Goal: Navigation & Orientation: Find specific page/section

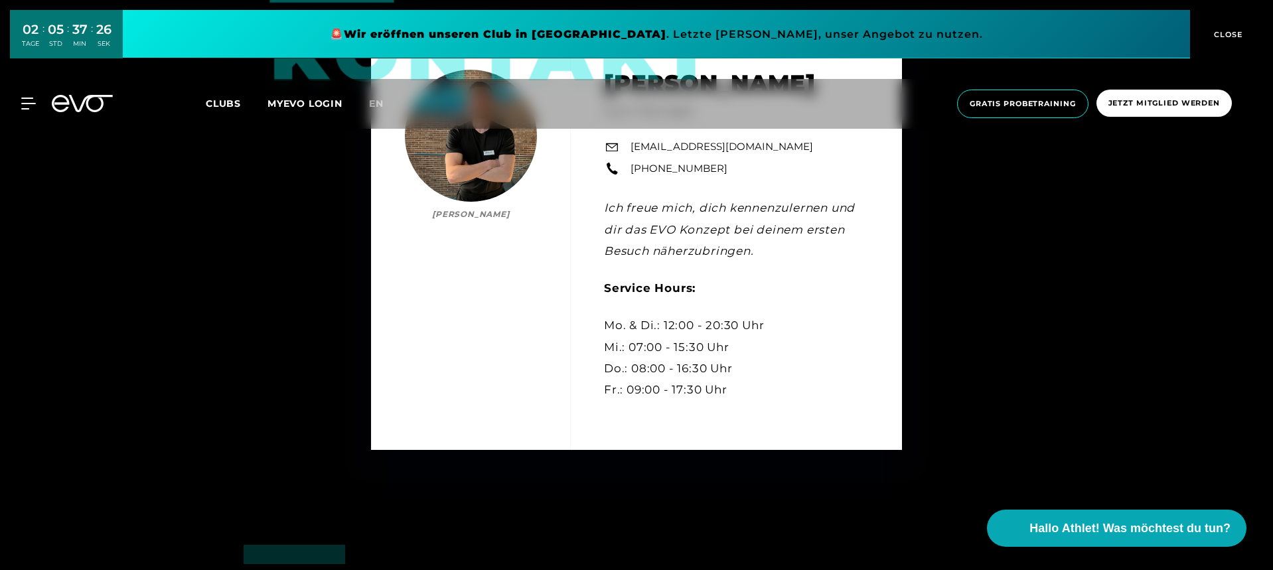
scroll to position [4273, 0]
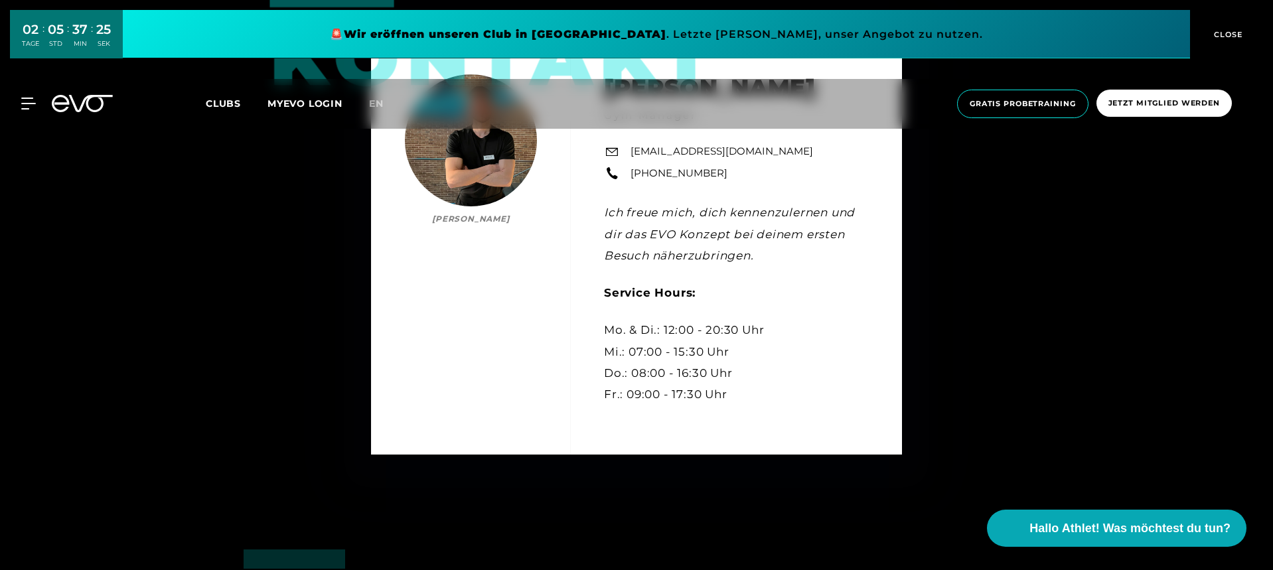
click at [75, 97] on icon at bounding box center [82, 103] width 61 height 17
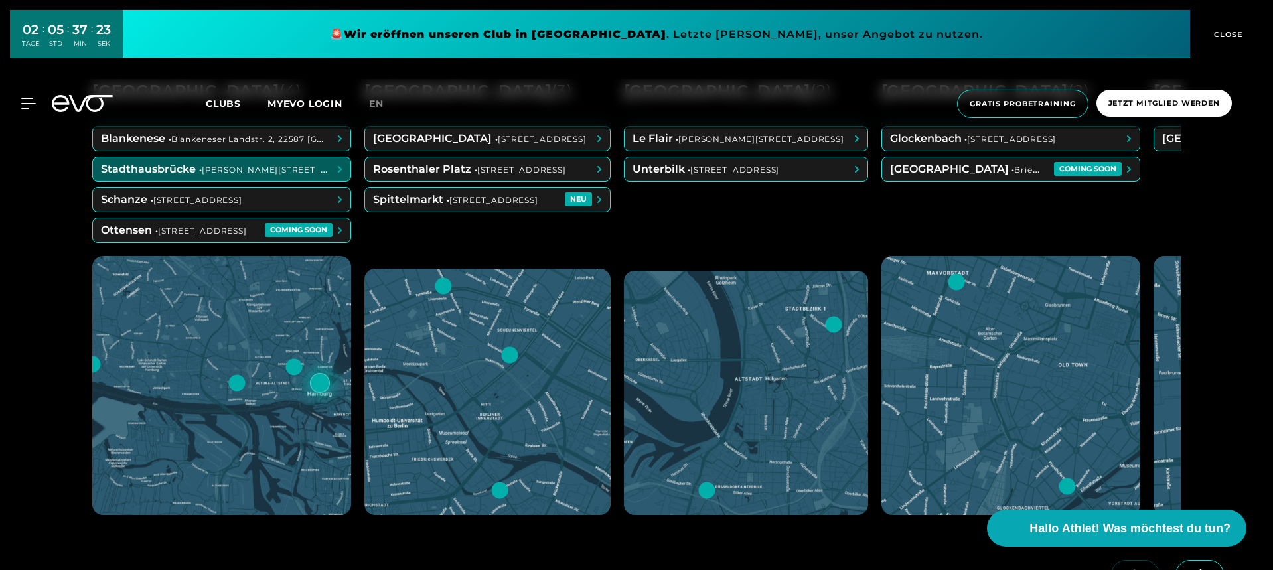
scroll to position [680, 0]
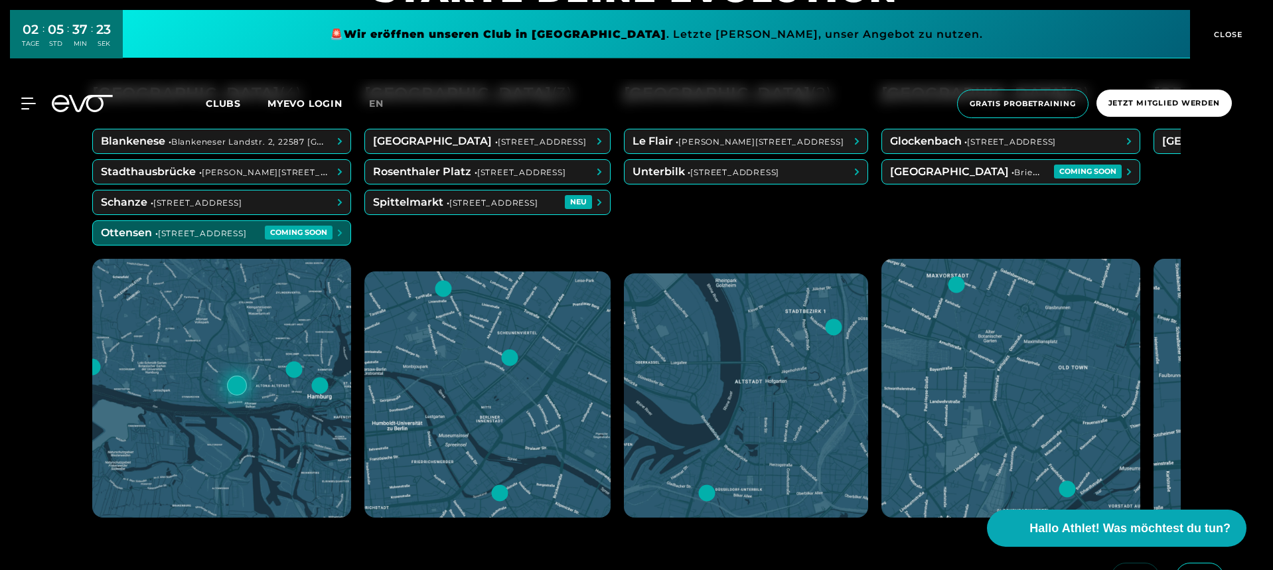
click at [234, 227] on span at bounding box center [222, 233] width 258 height 24
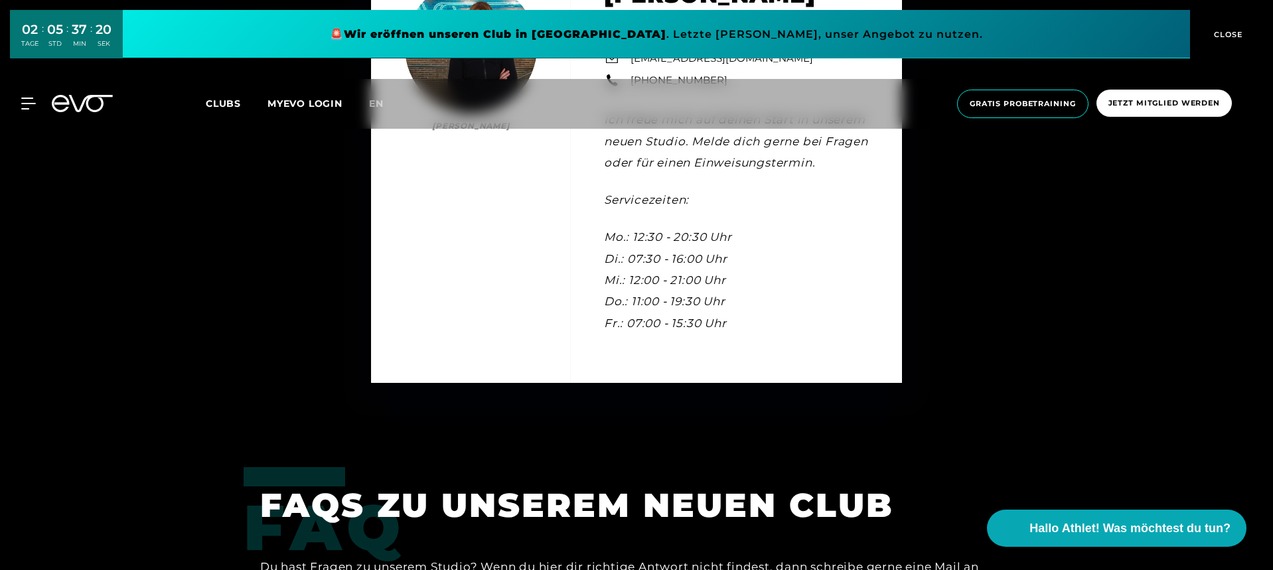
scroll to position [3974, 0]
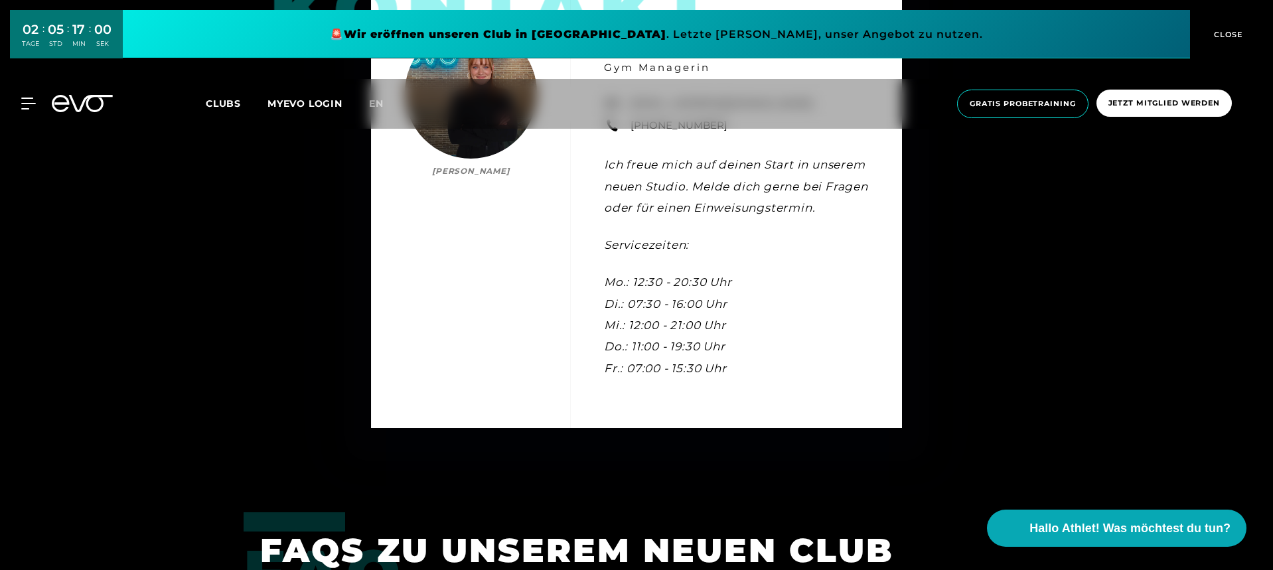
click at [101, 108] on icon at bounding box center [91, 103] width 44 height 17
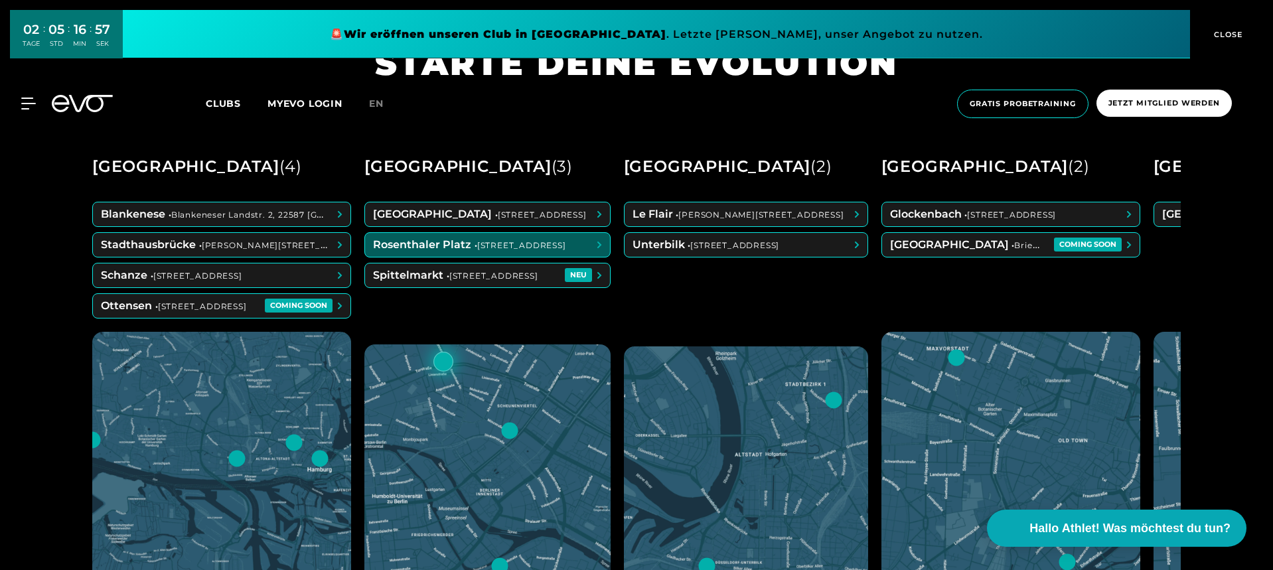
scroll to position [573, 0]
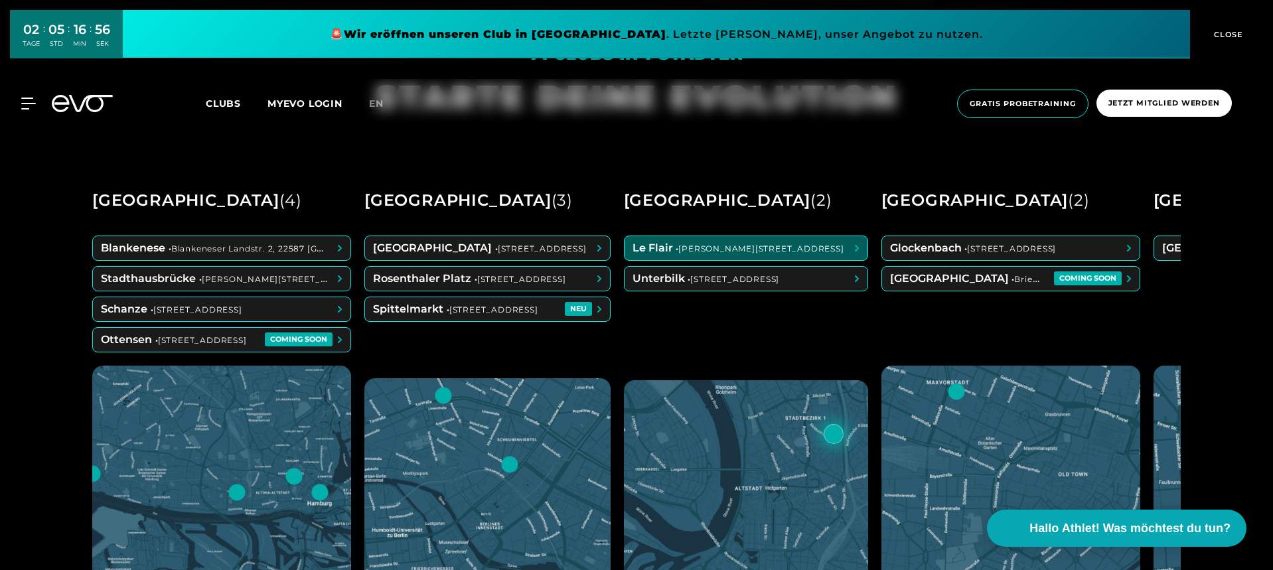
click at [730, 250] on span at bounding box center [746, 248] width 243 height 24
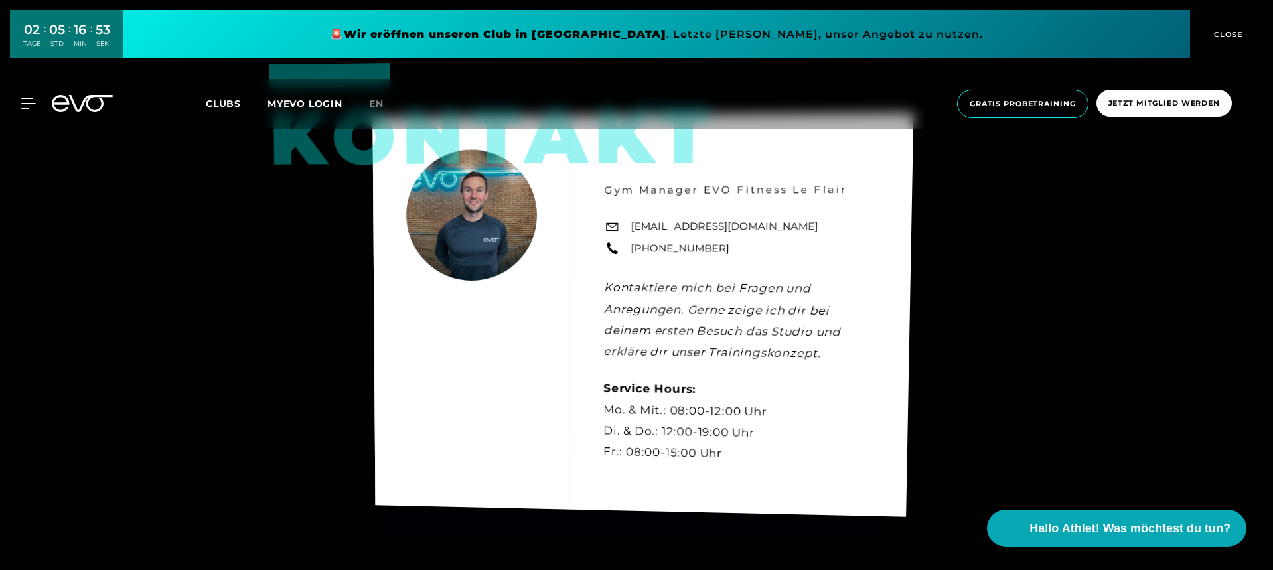
scroll to position [3581, 0]
